Goal: Book appointment/travel/reservation

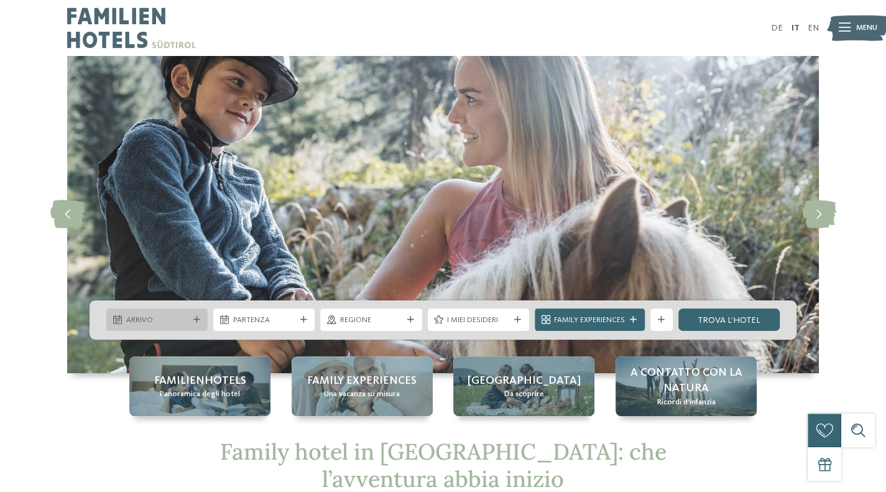
click at [174, 318] on span "Arrivo" at bounding box center [157, 320] width 62 height 11
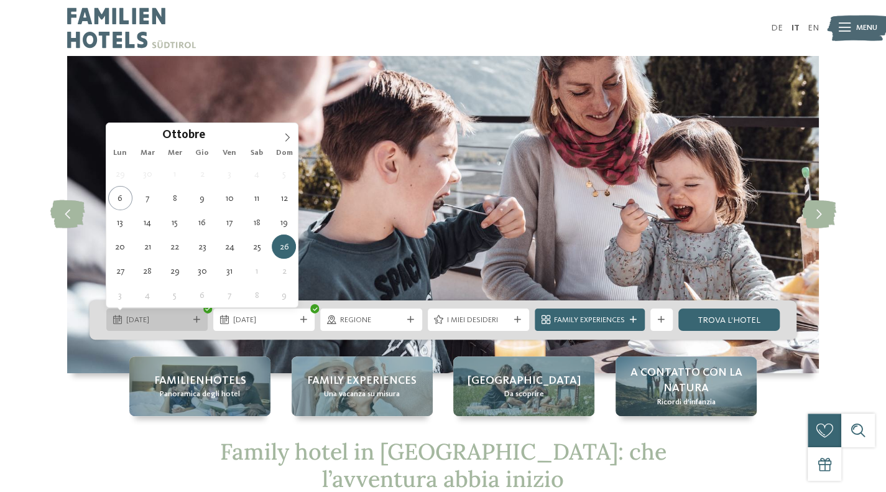
click at [186, 317] on span "26.10.2025" at bounding box center [157, 320] width 62 height 11
type div "25.10.2025"
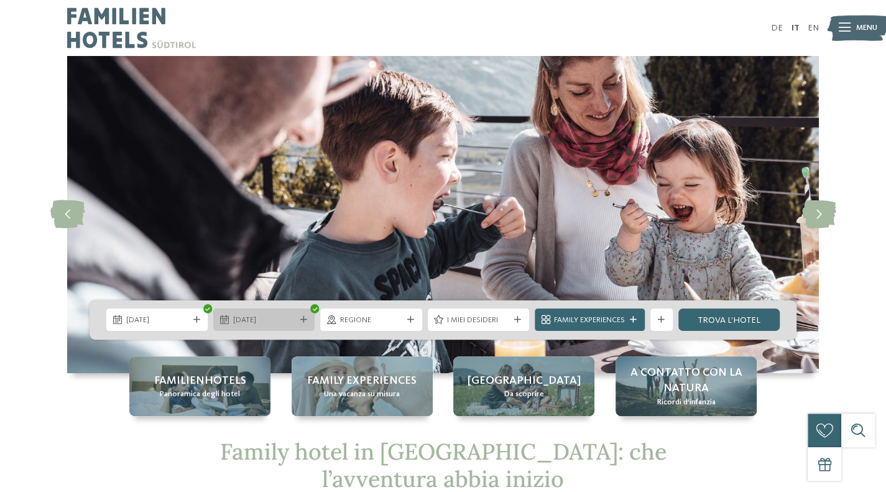
click at [254, 320] on span "25.10.2025" at bounding box center [264, 320] width 62 height 11
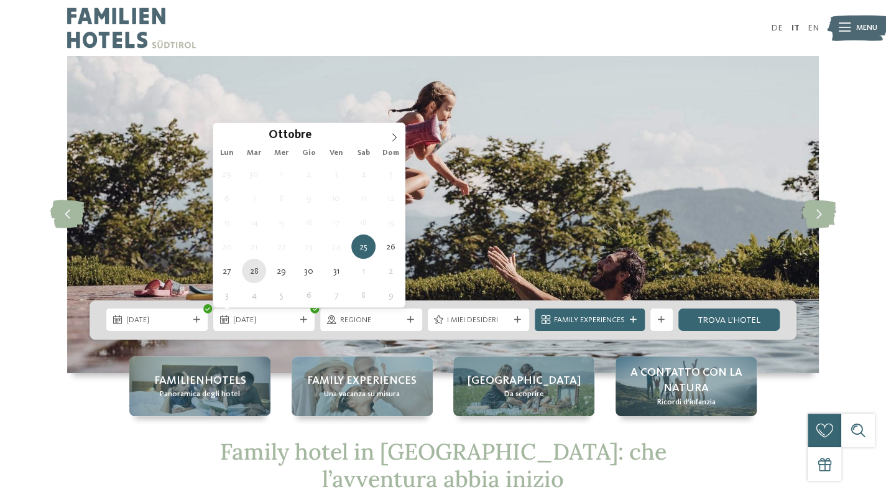
type div "28.10.2025"
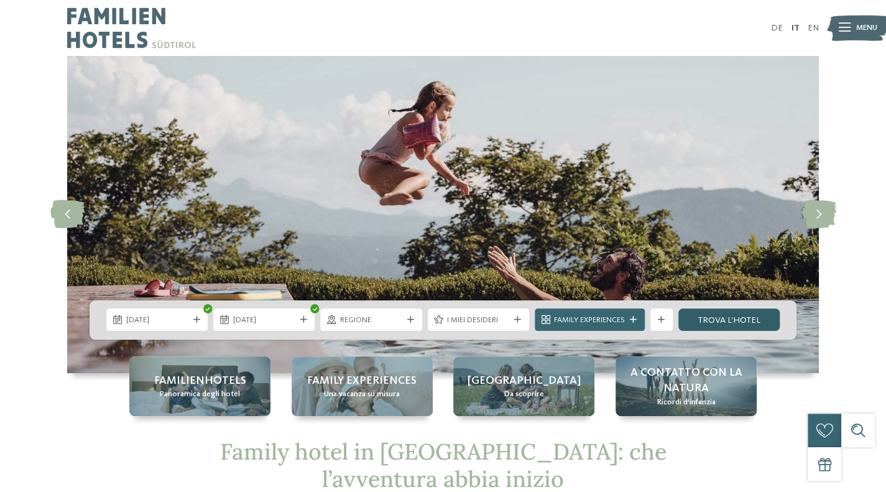
click at [699, 314] on link "trova l’hotel" at bounding box center [729, 319] width 101 height 22
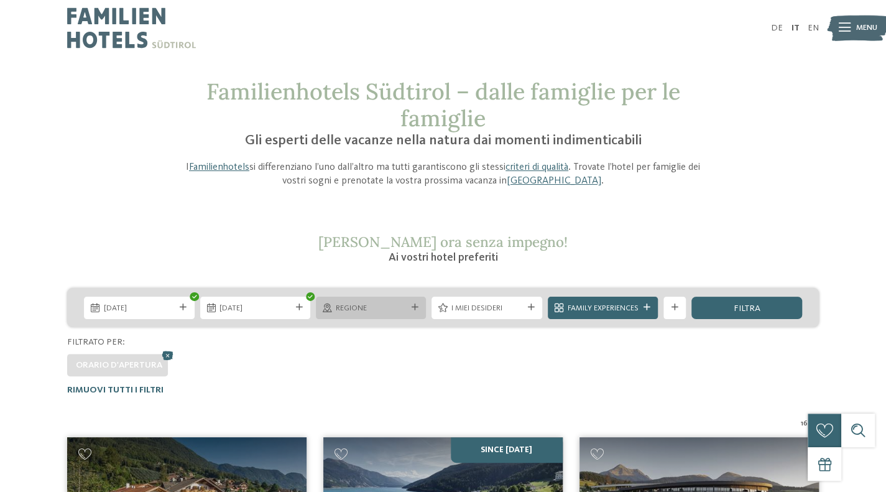
click at [405, 307] on span "Regione" at bounding box center [371, 308] width 71 height 11
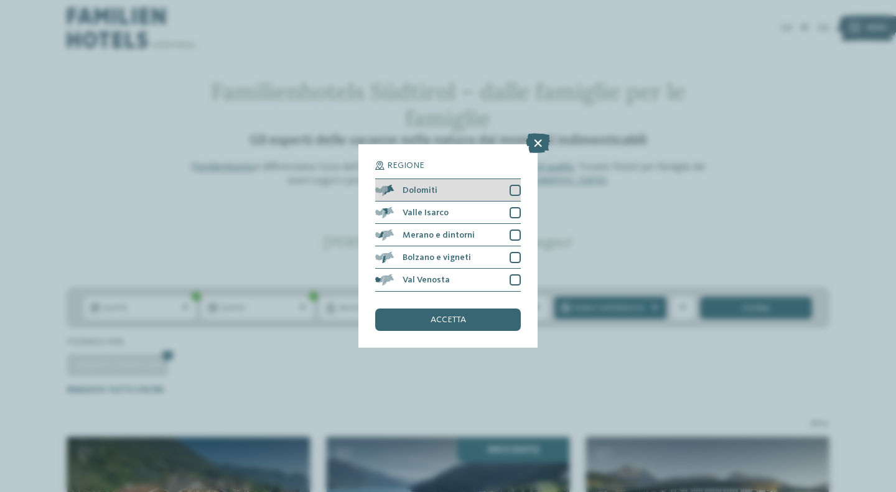
click at [516, 187] on div at bounding box center [514, 190] width 11 height 11
click at [463, 320] on span "accetta" at bounding box center [447, 319] width 35 height 9
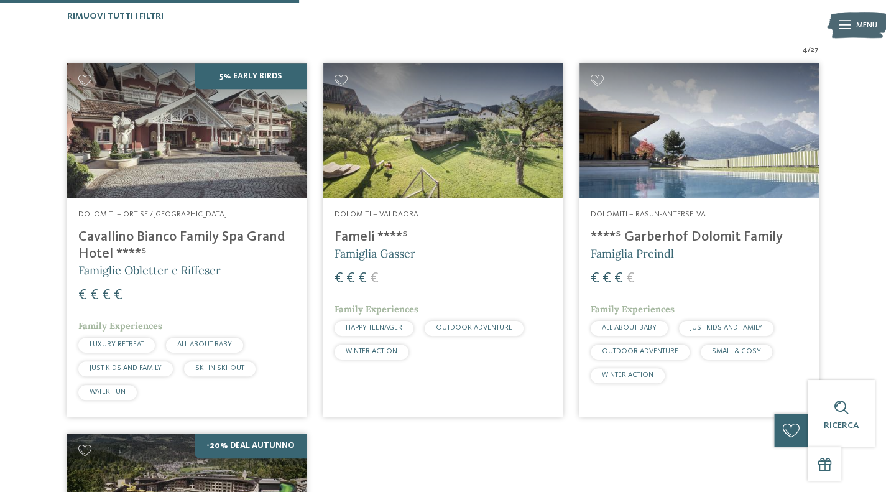
scroll to position [369, 0]
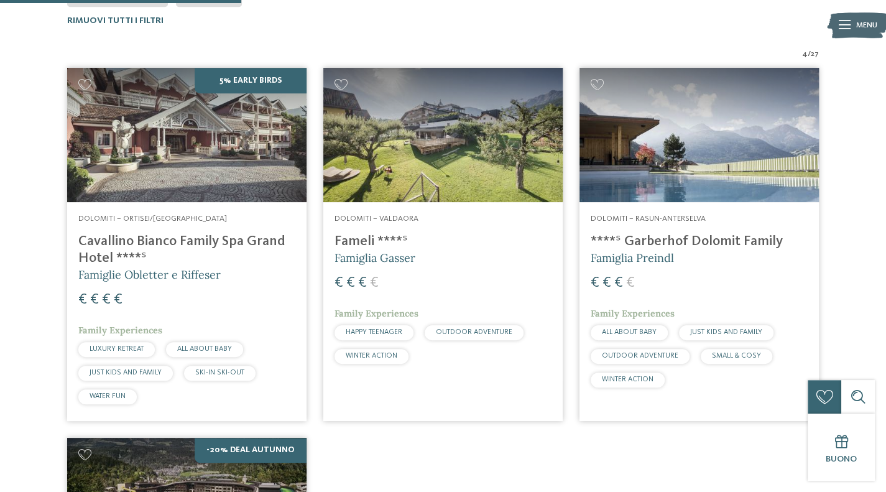
click at [485, 152] on img at bounding box center [442, 135] width 239 height 134
